Goal: Information Seeking & Learning: Understand process/instructions

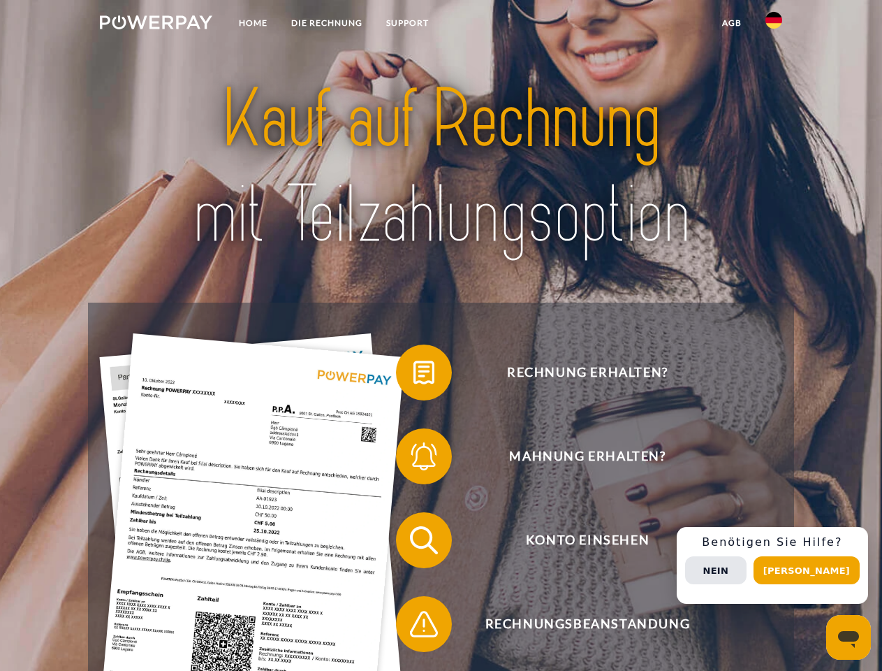
click at [156, 24] on img at bounding box center [156, 22] width 112 height 14
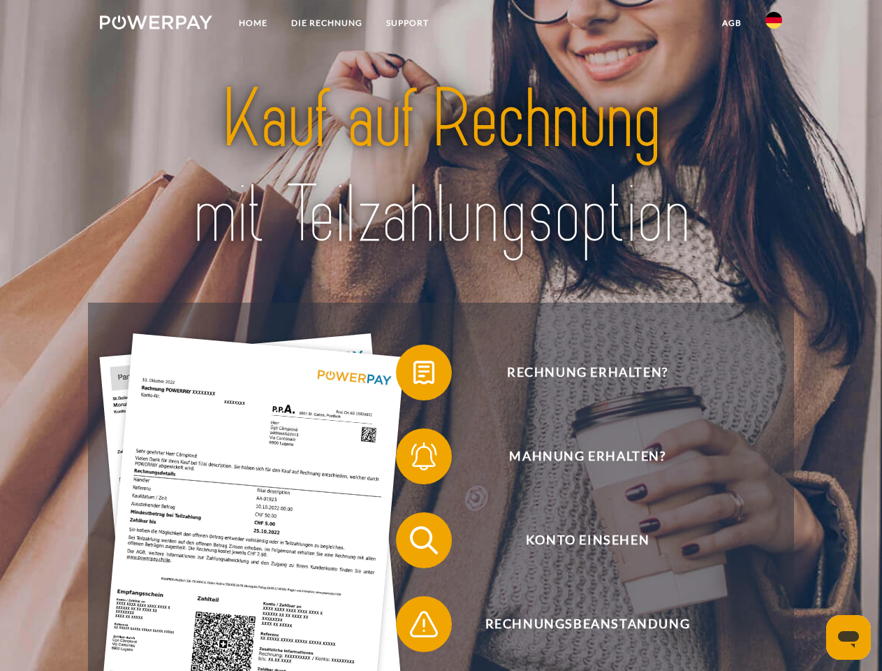
click at [774, 24] on img at bounding box center [774, 20] width 17 height 17
click at [731, 23] on link "agb" at bounding box center [731, 22] width 43 height 25
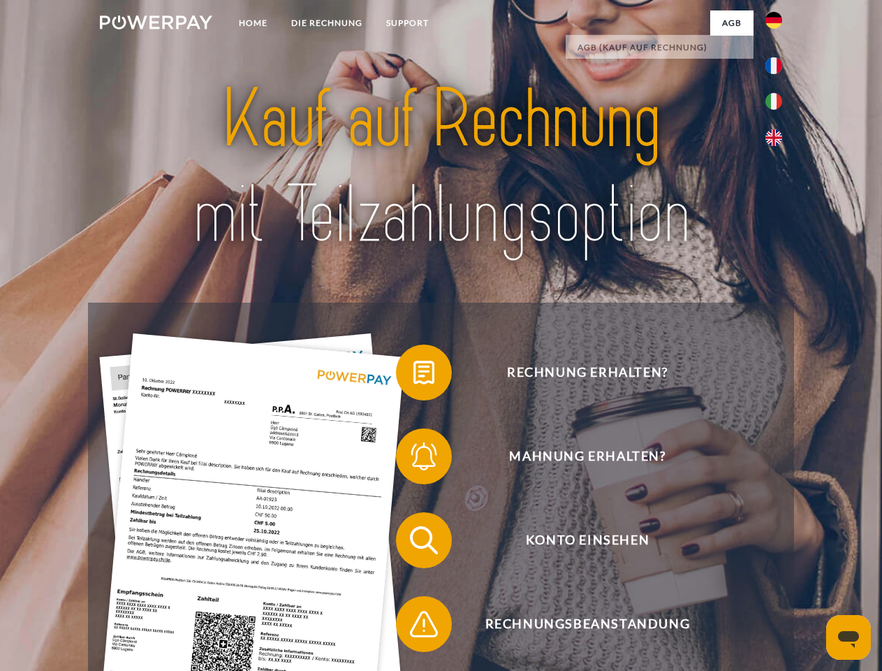
click at [413, 375] on span at bounding box center [403, 372] width 70 height 70
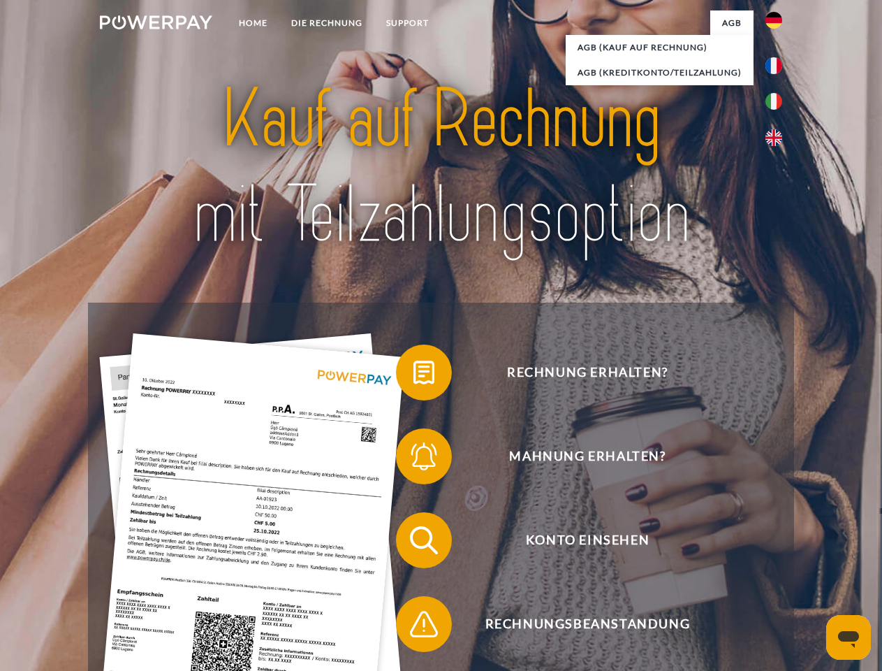
click at [413, 459] on span at bounding box center [403, 456] width 70 height 70
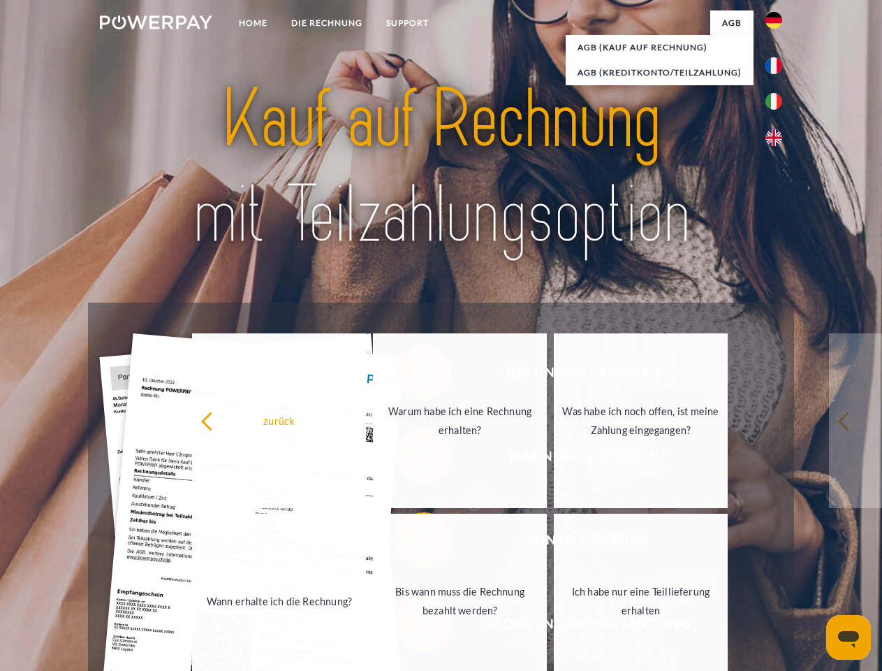
click at [413, 543] on link "Bis wann muss die Rechnung bezahlt werden?" at bounding box center [460, 600] width 174 height 175
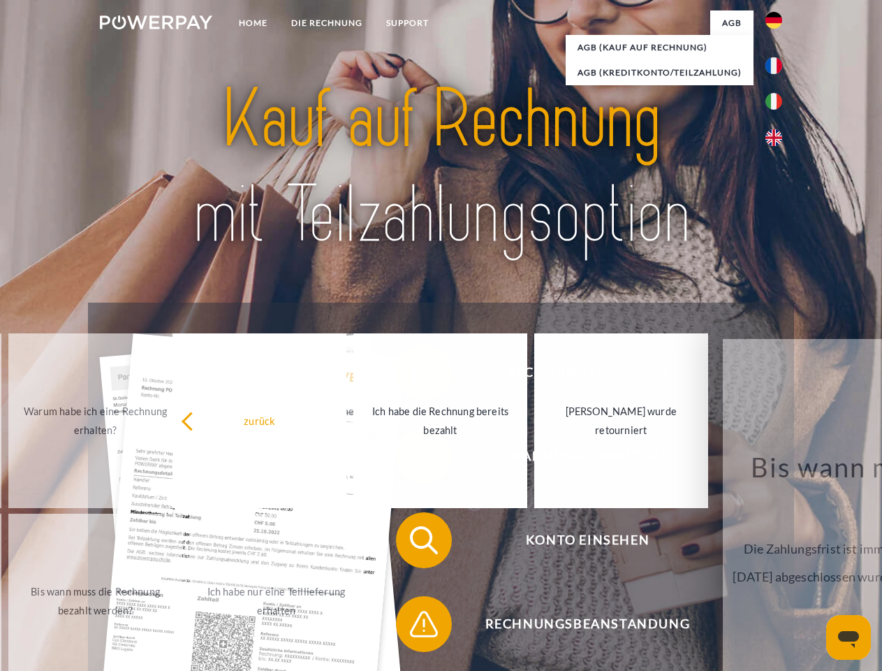
click at [413, 627] on span at bounding box center [403, 624] width 70 height 70
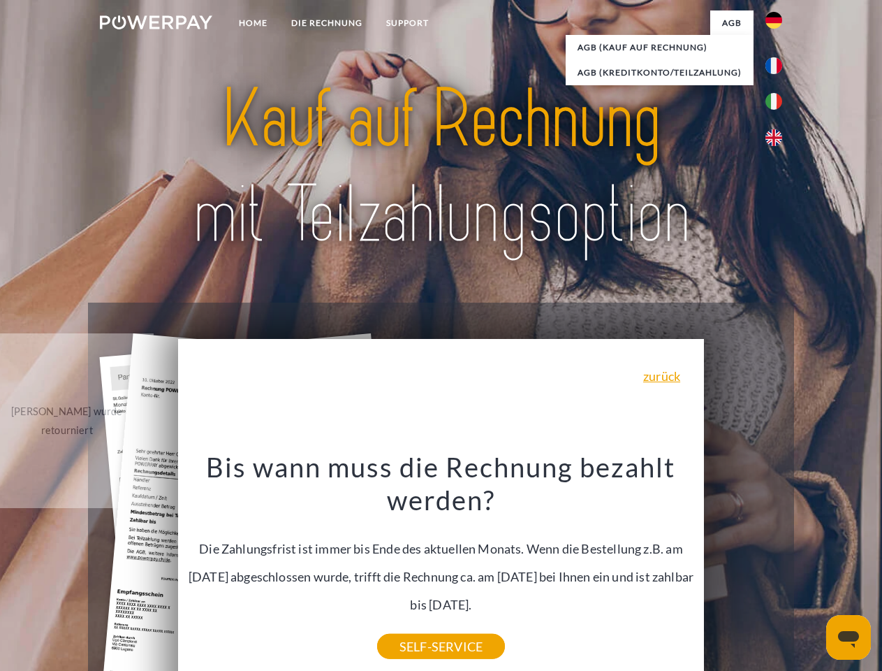
click at [777, 565] on div "Rechnung erhalten? Mahnung erhalten? Konto einsehen" at bounding box center [440, 581] width 705 height 559
click at [743, 568] on span "Konto einsehen" at bounding box center [587, 540] width 342 height 56
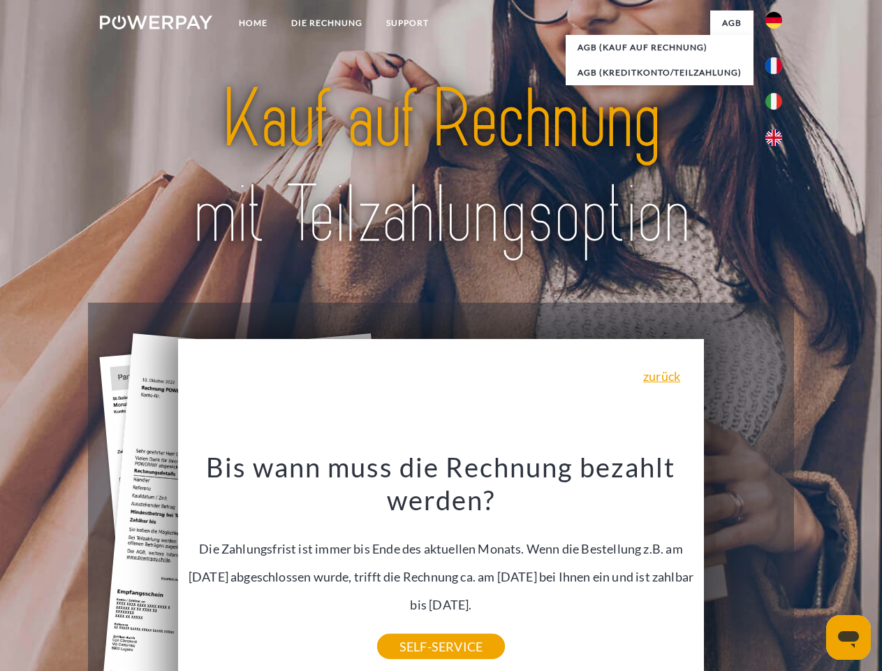
click at [812, 570] on header "Home DIE RECHNUNG SUPPORT" at bounding box center [441, 482] width 882 height 965
